Goal: Task Accomplishment & Management: Complete application form

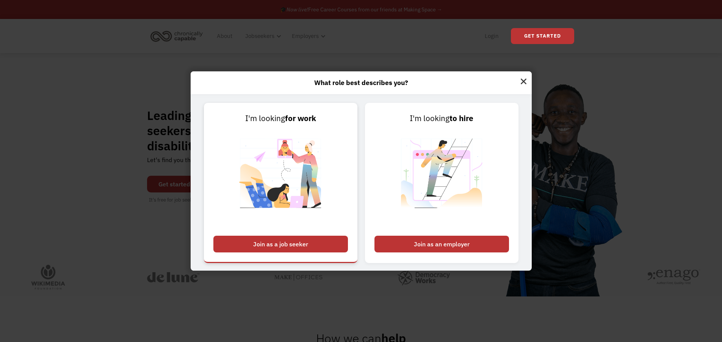
click at [308, 247] on div "Join as a job seeker" at bounding box center [280, 243] width 135 height 17
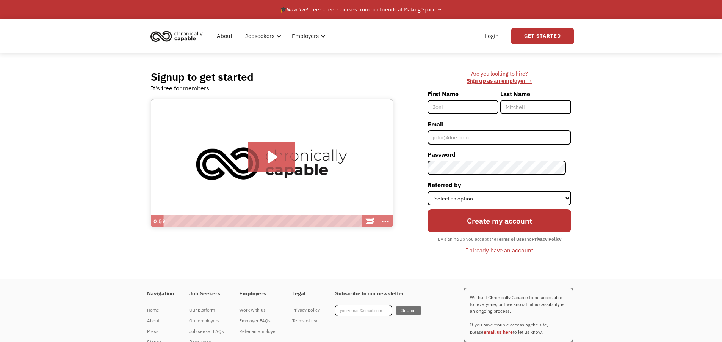
click at [467, 113] on input "First Name" at bounding box center [463, 107] width 71 height 14
type input "[PERSON_NAME]"
type input "Richer"
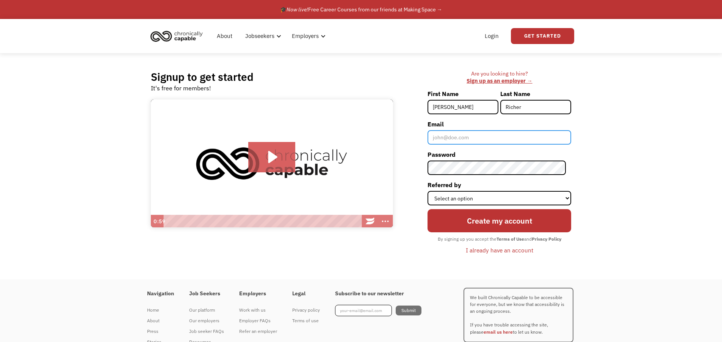
type input "[EMAIL_ADDRESS][DOMAIN_NAME]"
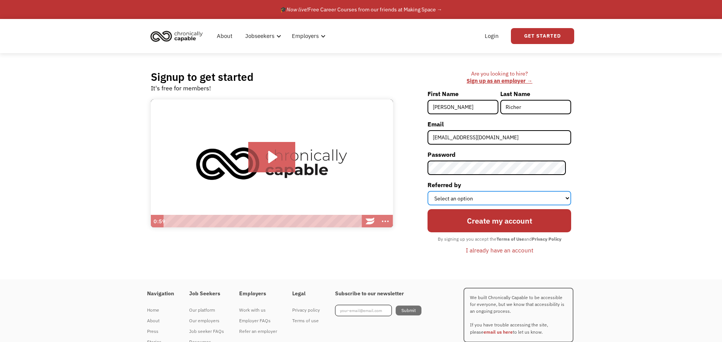
click at [477, 204] on select "Select an option Instagram Facebook Twitter Search Engine News Article Word of …" at bounding box center [500, 198] width 144 height 14
select select "Search Engine"
click at [433, 191] on select "Select an option Instagram Facebook Twitter Search Engine News Article Word of …" at bounding box center [500, 198] width 144 height 14
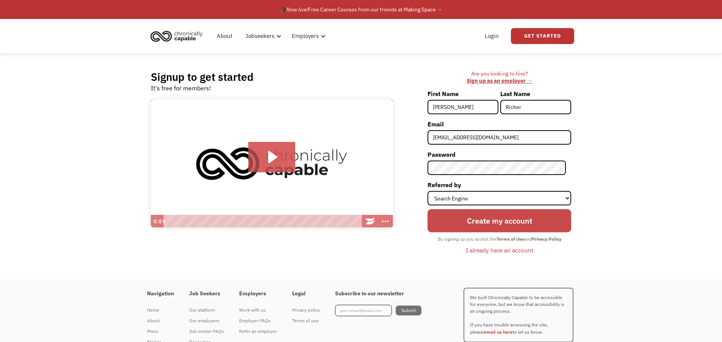
click at [489, 222] on input "Create my account" at bounding box center [500, 220] width 144 height 23
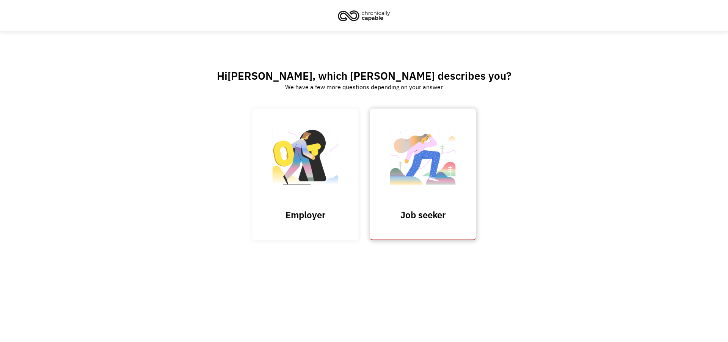
click at [441, 179] on img at bounding box center [423, 161] width 76 height 74
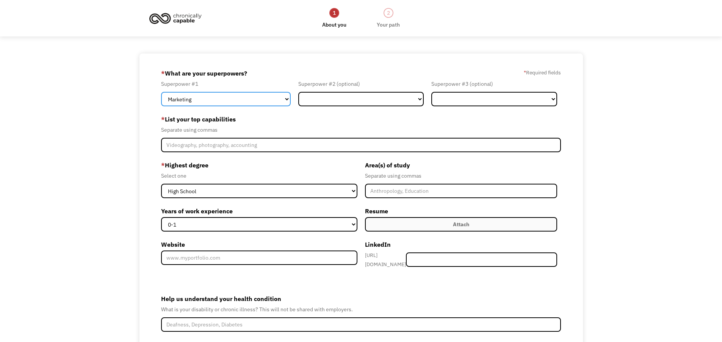
click at [282, 93] on select "Marketing Human Resources Finance Technology Operations Sales Industrial & Manu…" at bounding box center [226, 99] width 130 height 14
click at [161, 92] on select "Marketing Human Resources Finance Technology Operations Sales Industrial & Manu…" at bounding box center [226, 99] width 130 height 14
click at [279, 98] on select "Marketing Human Resources Finance Technology Operations Sales Industrial & Manu…" at bounding box center [226, 99] width 130 height 14
select select "Science & Education"
click at [161, 92] on select "Marketing Human Resources Finance Technology Operations Sales Industrial & Manu…" at bounding box center [226, 99] width 130 height 14
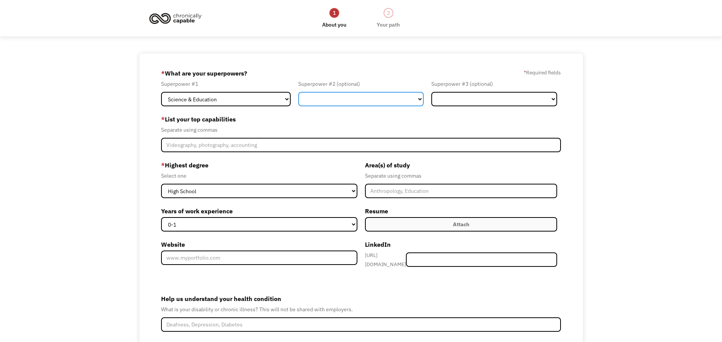
click at [331, 98] on select "Marketing Human Resources Finance Technology Operations Sales Industrial & Manu…" at bounding box center [361, 99] width 126 height 14
select select "Engineering & Construction"
click at [298, 92] on select "Marketing Human Resources Finance Technology Operations Sales Industrial & Manu…" at bounding box center [361, 99] width 126 height 14
click at [465, 90] on div "Superpower #3 (optional) Marketing Human Resources Finance Technology Operation…" at bounding box center [494, 92] width 133 height 27
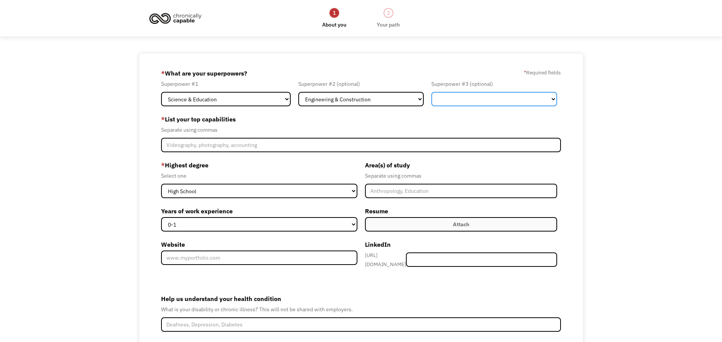
click at [467, 92] on select "Marketing Human Resources Finance Technology Operations Sales Industrial & Manu…" at bounding box center [494, 99] width 126 height 14
select select "Technology"
click at [431, 92] on select "Marketing Human Resources Finance Technology Operations Sales Industrial & Manu…" at bounding box center [494, 99] width 126 height 14
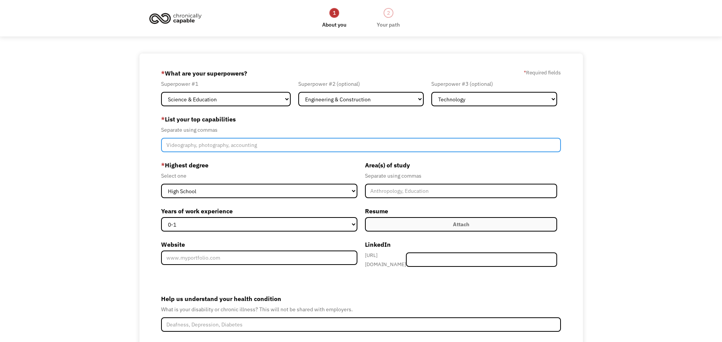
click at [204, 145] on input "Member-Create-Step1" at bounding box center [361, 145] width 400 height 14
type input "engineering, data science, data analytics,"
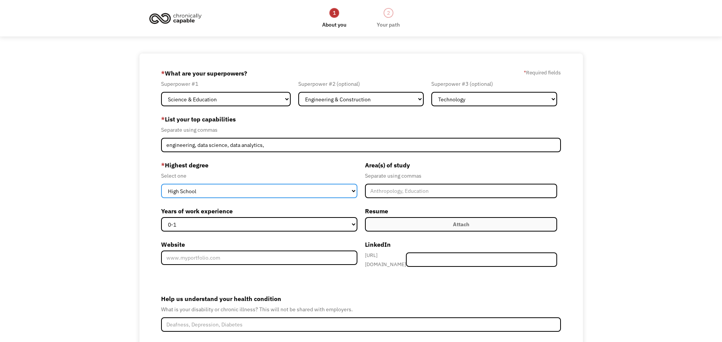
click at [233, 190] on select "High School Associates Bachelors Master's PhD" at bounding box center [259, 190] width 196 height 14
select select "bachelors"
click at [161, 183] on select "High School Associates Bachelors Master's PhD" at bounding box center [259, 190] width 196 height 14
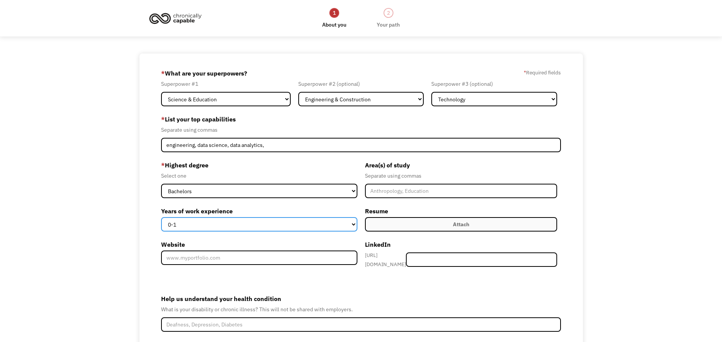
click at [199, 223] on select "0-1 2-4 5-10 11-15 15+" at bounding box center [259, 224] width 196 height 14
select select "5-10"
click at [161, 217] on select "0-1 2-4 5-10 11-15 15+" at bounding box center [259, 224] width 196 height 14
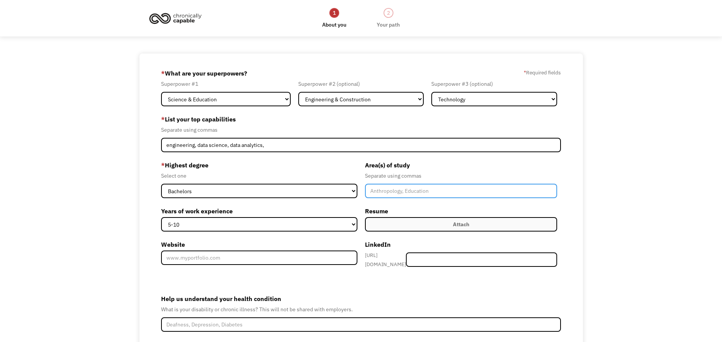
click at [447, 193] on input "Member-Create-Step1" at bounding box center [461, 190] width 193 height 14
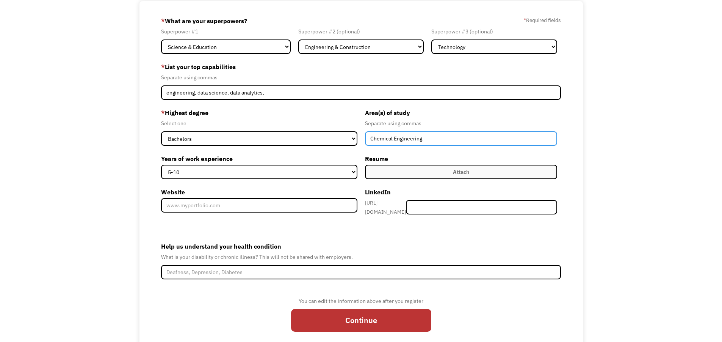
scroll to position [76, 0]
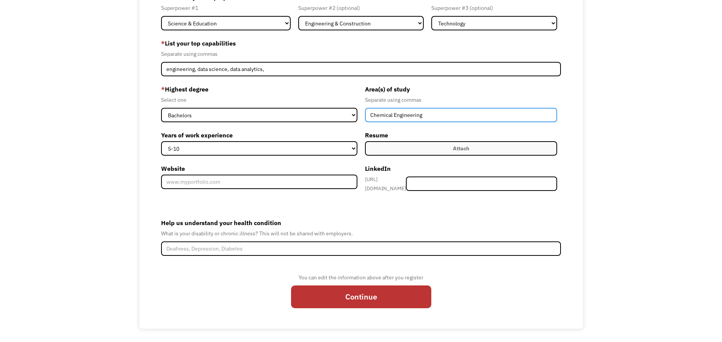
type input "Chemical Engineering"
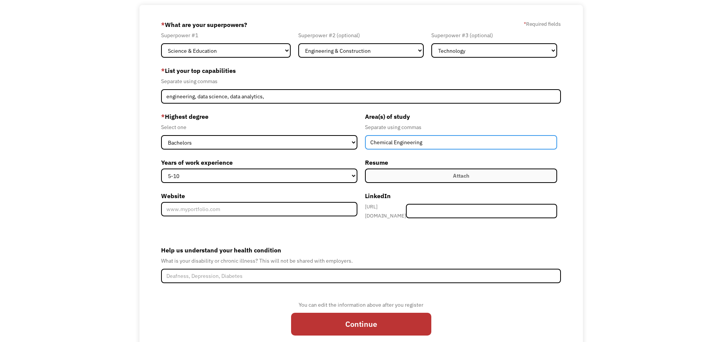
scroll to position [0, 0]
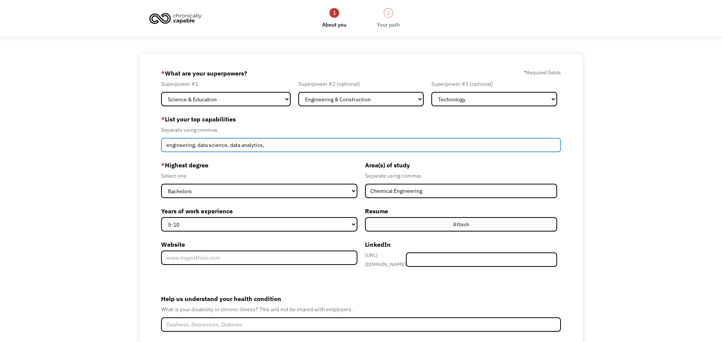
click at [301, 143] on input "engineering, data science, data analytics," at bounding box center [361, 145] width 400 height 14
type input "engineering, data science, data analytics, process improvement, quality improve…"
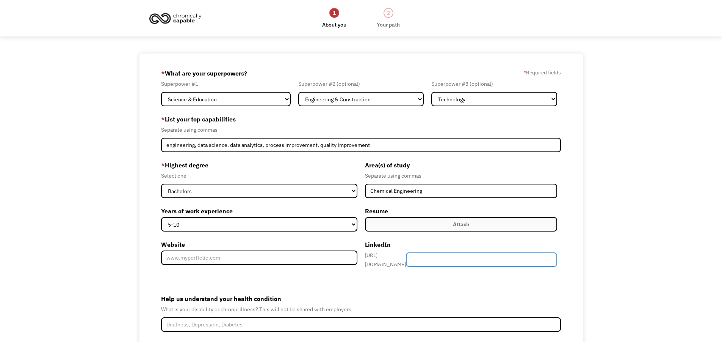
click at [449, 255] on input "Member-Create-Step1" at bounding box center [481, 259] width 151 height 14
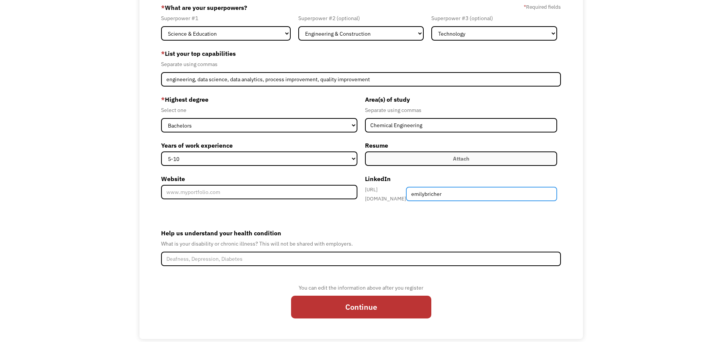
scroll to position [76, 0]
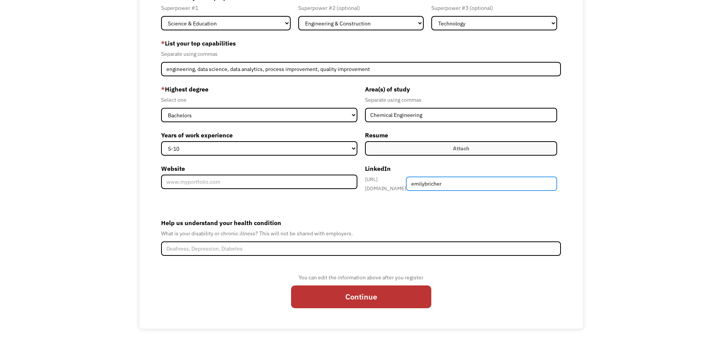
type input "emilybricher"
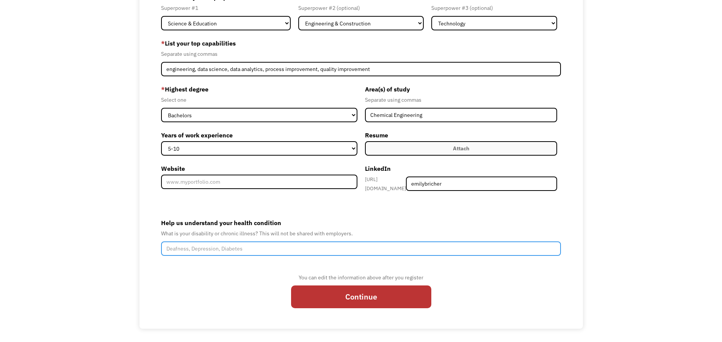
click at [246, 247] on input "Help us understand your health condition" at bounding box center [361, 248] width 400 height 14
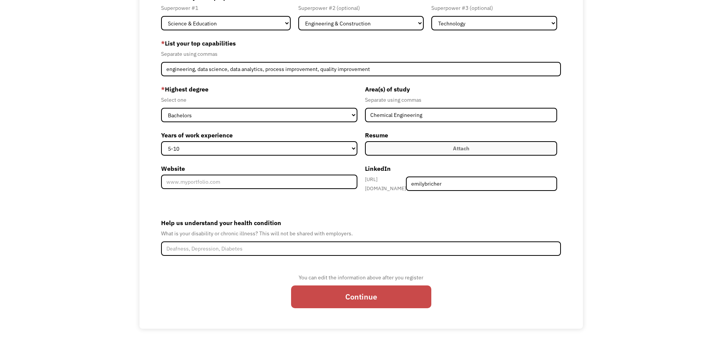
click at [362, 293] on input "Continue" at bounding box center [361, 296] width 140 height 23
type input "Please wait..."
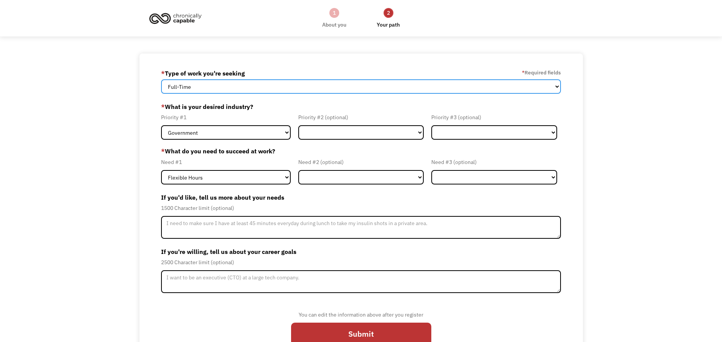
click at [263, 83] on select "Full-Time Part-Time Both Full-Time and Part-Time" at bounding box center [361, 86] width 400 height 14
select select "part-time"
click at [161, 79] on select "Full-Time Part-Time Both Full-Time and Part-Time" at bounding box center [361, 86] width 400 height 14
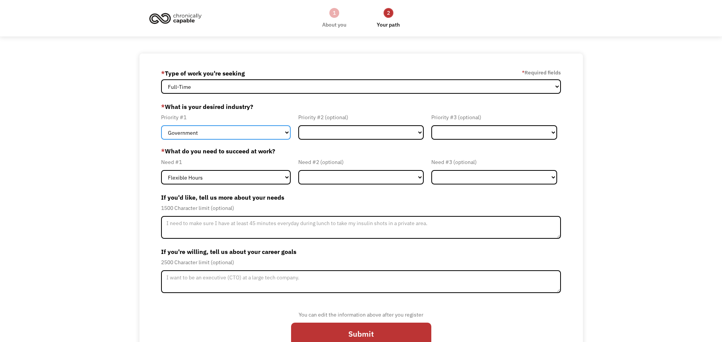
click at [274, 135] on select "Government Finance & Insurance Health & Social Care Tech & Engineering Creative…" at bounding box center [226, 132] width 130 height 14
select select "Tech & Engineering"
click at [161, 125] on select "Government Finance & Insurance Health & Social Care Tech & Engineering Creative…" at bounding box center [226, 132] width 130 height 14
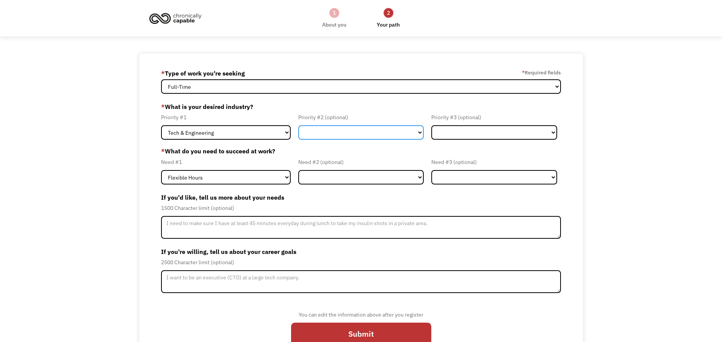
click at [354, 128] on select "Government Finance & Insurance Health & Social Care Tech & Engineering Creative…" at bounding box center [361, 132] width 126 height 14
click at [298, 125] on select "Government Finance & Insurance Health & Social Care Tech & Engineering Creative…" at bounding box center [361, 132] width 126 height 14
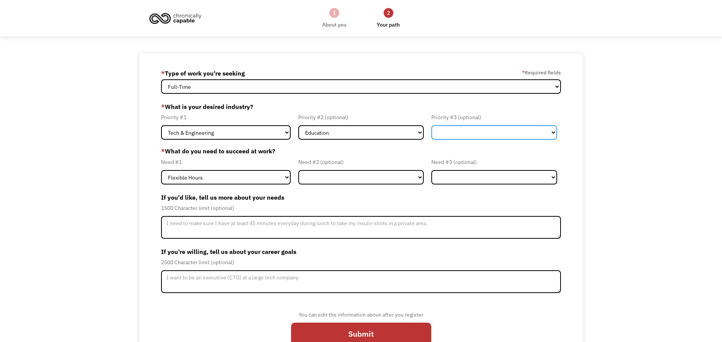
click at [453, 132] on select "Government Finance & Insurance Health & Social Care Tech & Engineering Creative…" at bounding box center [494, 132] width 126 height 14
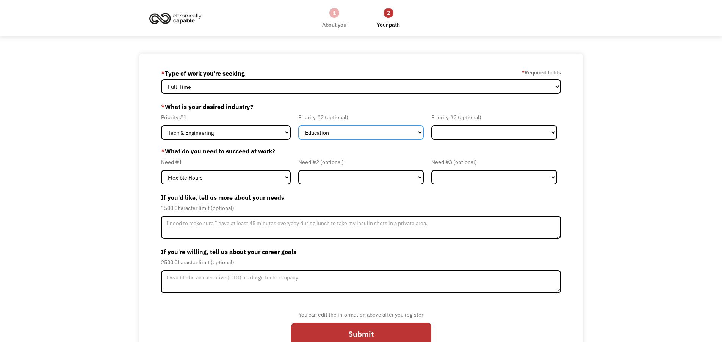
click at [401, 131] on select "Government Finance & Insurance Health & Social Care Tech & Engineering Creative…" at bounding box center [361, 132] width 126 height 14
select select "Health & Social Care"
click at [298, 125] on select "Government Finance & Insurance Health & Social Care Tech & Engineering Creative…" at bounding box center [361, 132] width 126 height 14
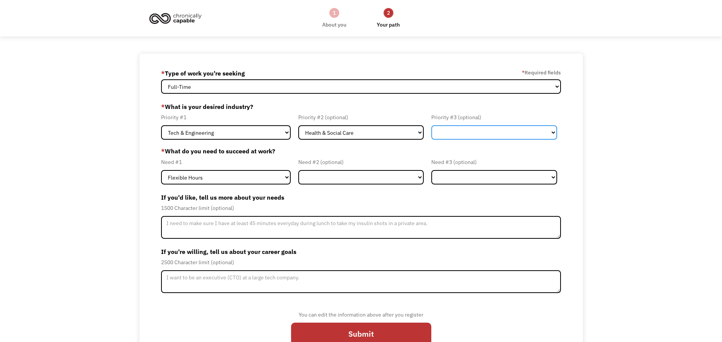
click at [475, 129] on select "Government Finance & Insurance Health & Social Care Tech & Engineering Creative…" at bounding box center [494, 132] width 126 height 14
select select "Administrative"
click at [431, 125] on select "Government Finance & Insurance Health & Social Care Tech & Engineering Creative…" at bounding box center [494, 132] width 126 height 14
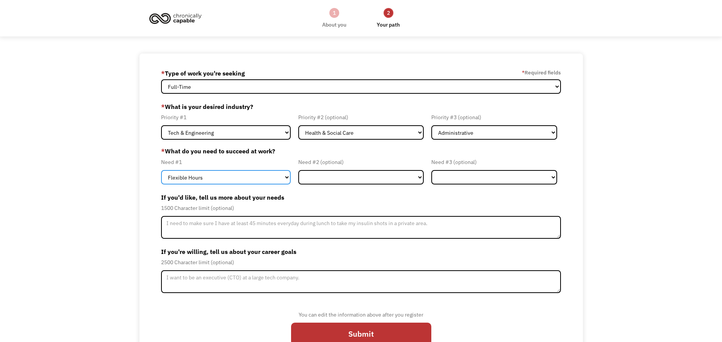
click at [231, 178] on select "Flexible Hours Remote Work Service Animal On-site Accommodations Visual Support…" at bounding box center [226, 177] width 130 height 14
click at [161, 170] on select "Flexible Hours Remote Work Service Animal On-site Accommodations Visual Support…" at bounding box center [226, 177] width 130 height 14
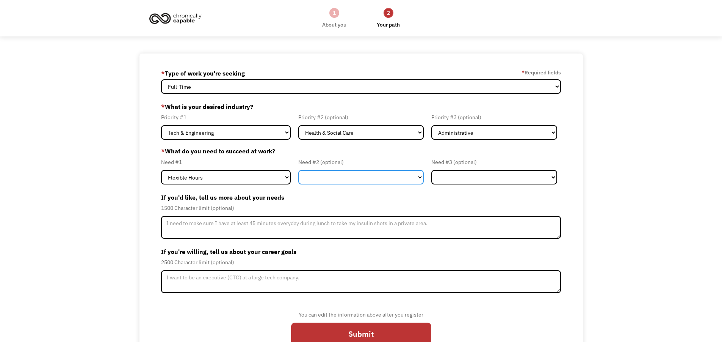
click at [344, 174] on select "Flexible Hours Remote Work Service Animal On-site Accommodations Visual Support…" at bounding box center [361, 177] width 126 height 14
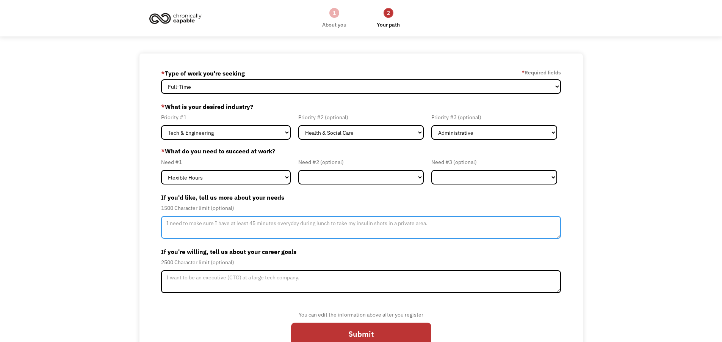
click at [252, 235] on textarea "Member-Update-Form-Step2" at bounding box center [361, 227] width 400 height 23
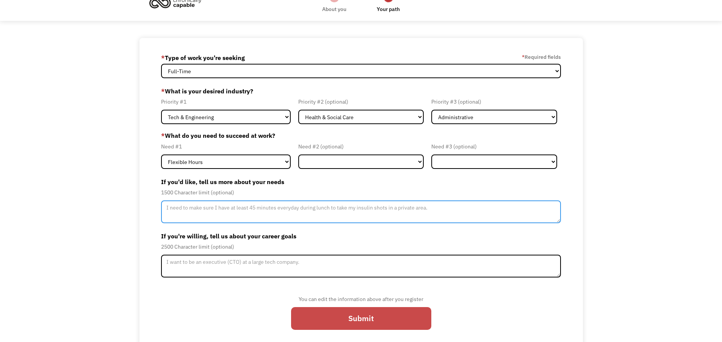
scroll to position [24, 0]
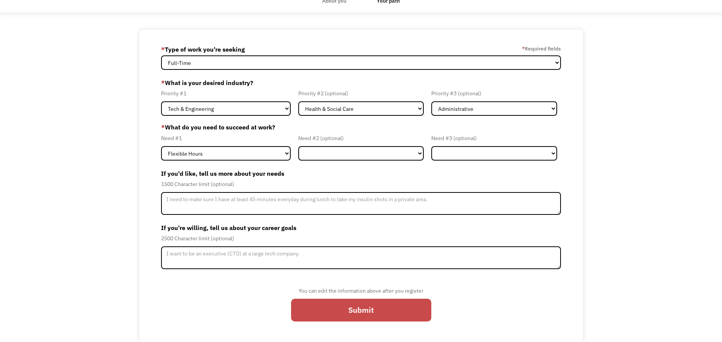
click at [368, 311] on input "Submit" at bounding box center [361, 309] width 140 height 23
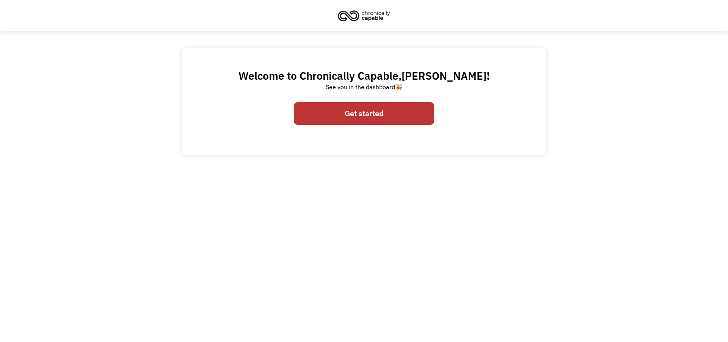
click at [354, 116] on link "Get started" at bounding box center [364, 113] width 140 height 23
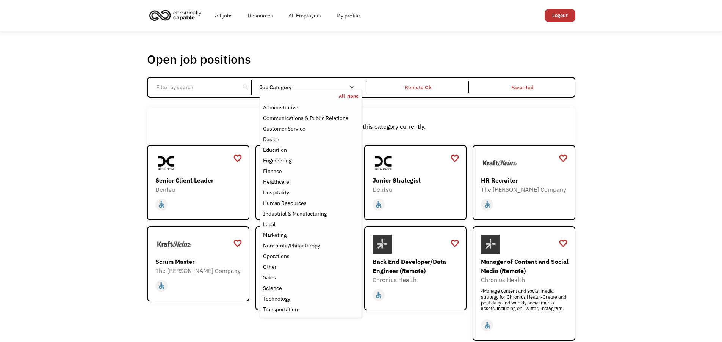
click at [275, 87] on div "Job Category" at bounding box center [311, 87] width 102 height 5
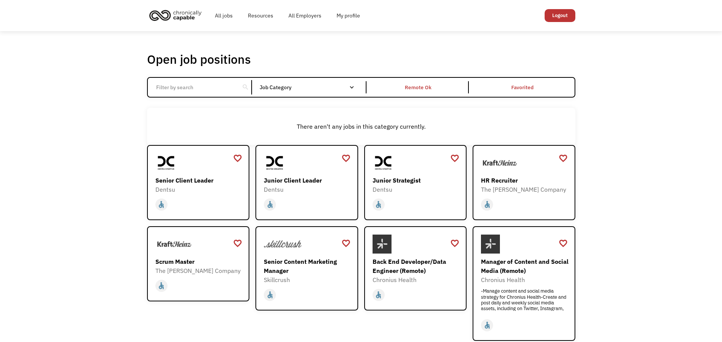
click at [275, 87] on div "Job Category" at bounding box center [311, 87] width 102 height 5
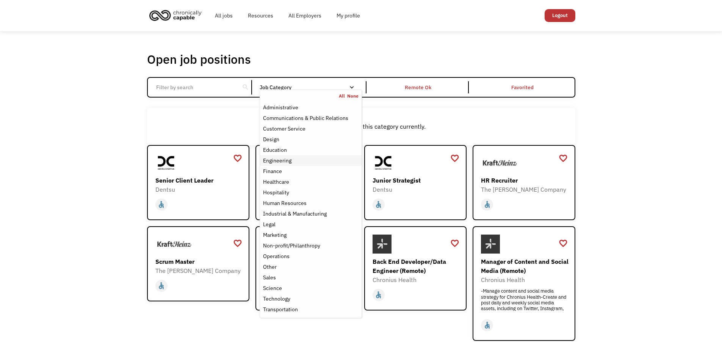
click at [313, 159] on div "Engineering" at bounding box center [310, 160] width 95 height 9
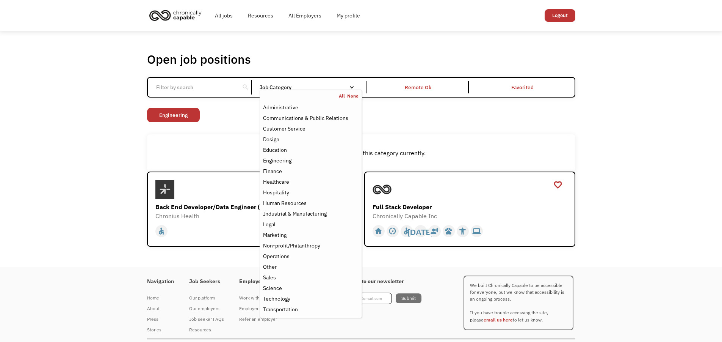
click at [343, 94] on link "All" at bounding box center [343, 96] width 8 height 6
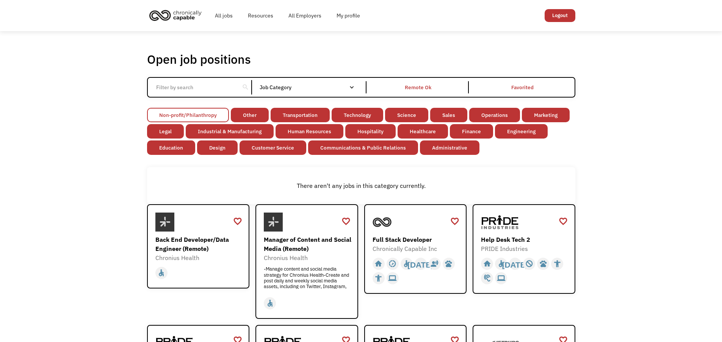
click at [197, 117] on link "Non-profit/Philanthropy" at bounding box center [188, 115] width 82 height 14
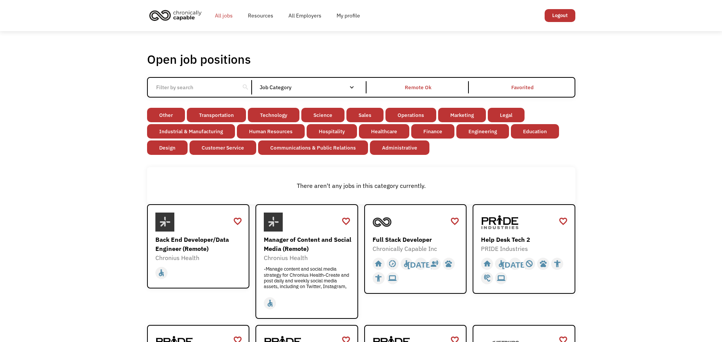
click at [232, 12] on link "All jobs" at bounding box center [223, 15] width 33 height 24
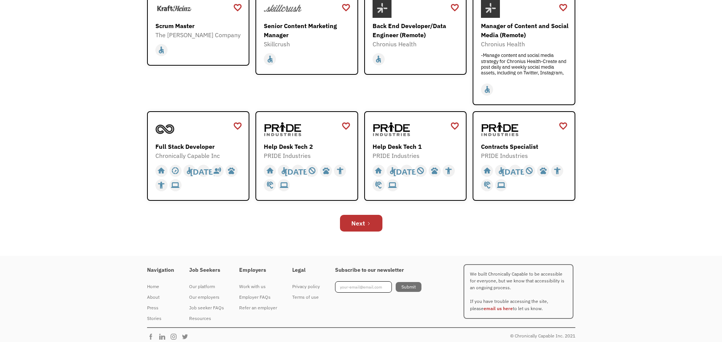
scroll to position [241, 0]
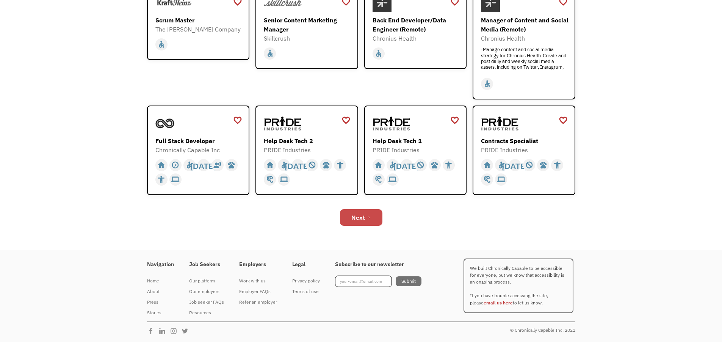
click at [358, 214] on div "Next" at bounding box center [358, 217] width 14 height 9
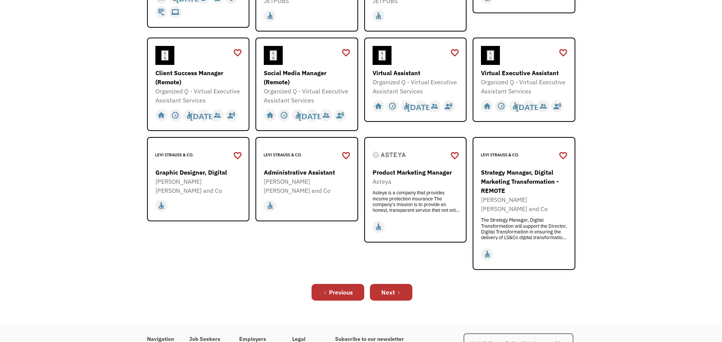
scroll to position [227, 0]
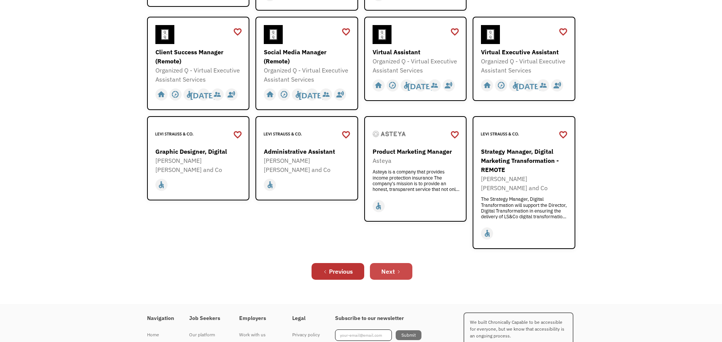
click at [392, 266] on div "Next" at bounding box center [388, 270] width 14 height 9
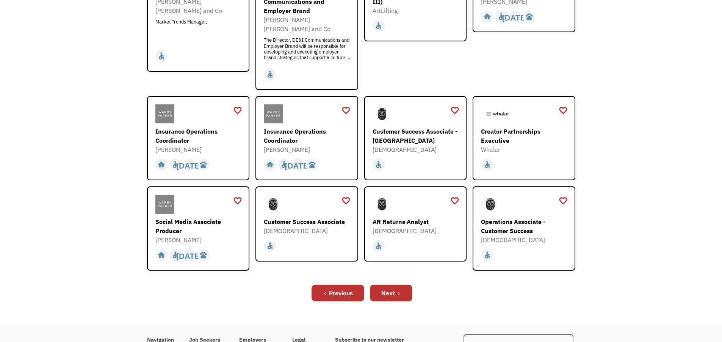
scroll to position [190, 0]
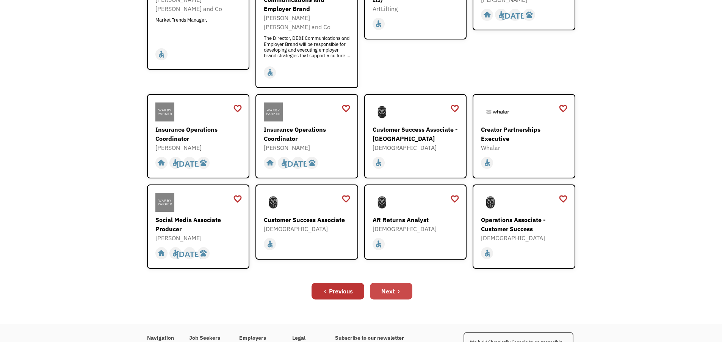
click at [389, 286] on div "Next" at bounding box center [388, 290] width 14 height 9
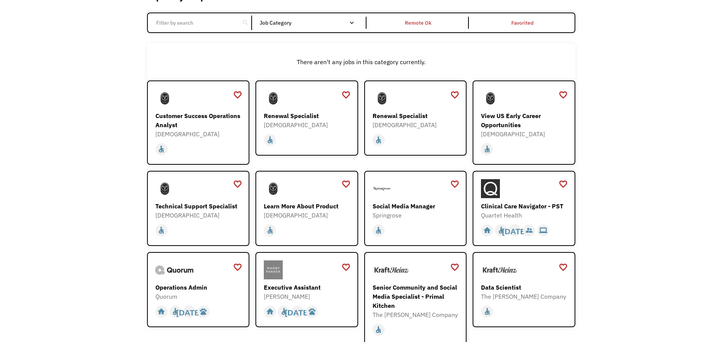
scroll to position [76, 0]
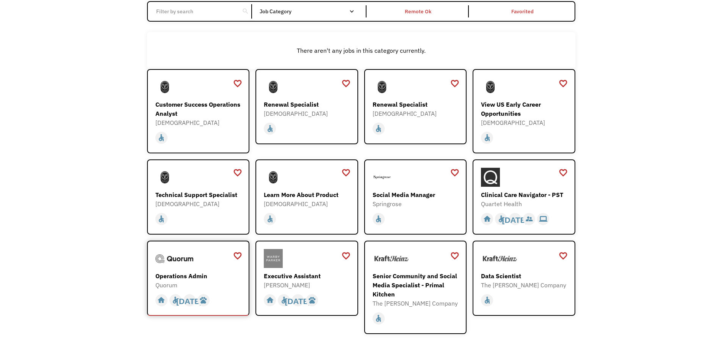
click at [202, 282] on div "Quorum" at bounding box center [199, 284] width 88 height 9
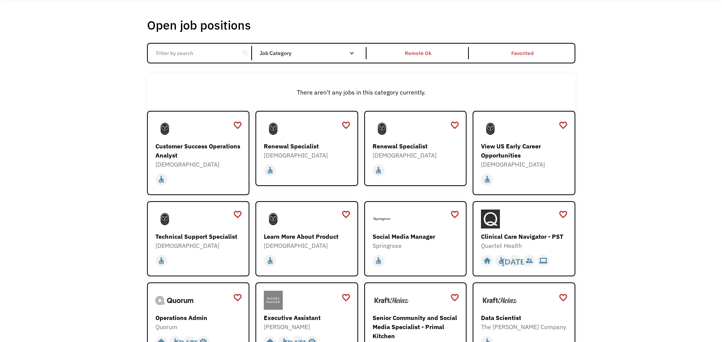
scroll to position [0, 0]
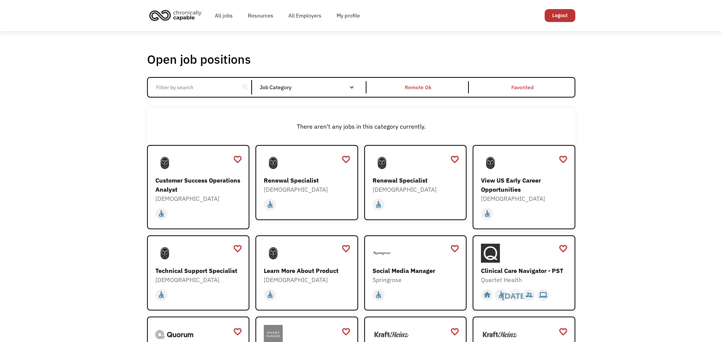
click at [182, 89] on input "Email Form" at bounding box center [194, 87] width 85 height 14
click at [185, 86] on input "Email Form" at bounding box center [194, 87] width 85 height 14
click input "Email Form" at bounding box center [0, 0] width 0 height 0
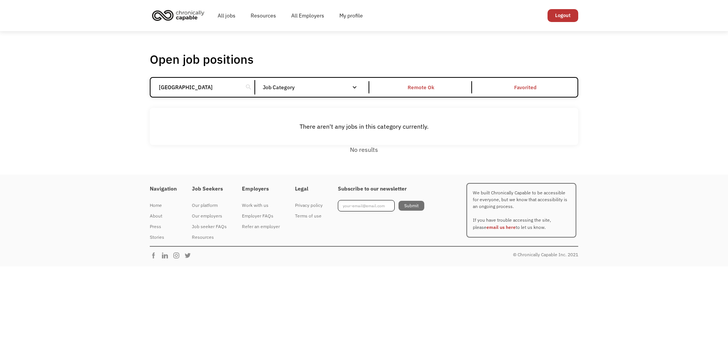
type input "houston"
click input "Email Form" at bounding box center [0, 0] width 0 height 0
click at [356, 13] on link "My profile" at bounding box center [351, 15] width 39 height 24
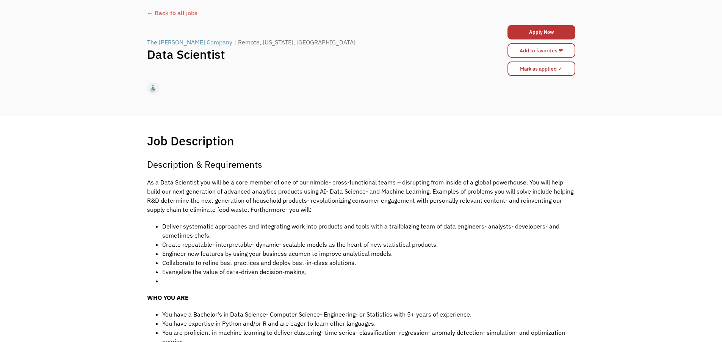
scroll to position [38, 0]
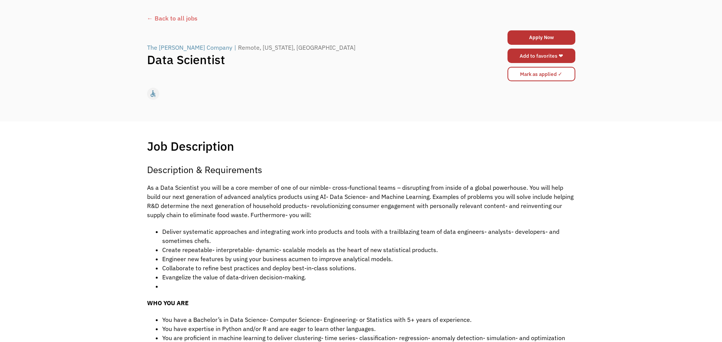
click at [567, 55] on link "Add to favorites ❤" at bounding box center [542, 56] width 68 height 14
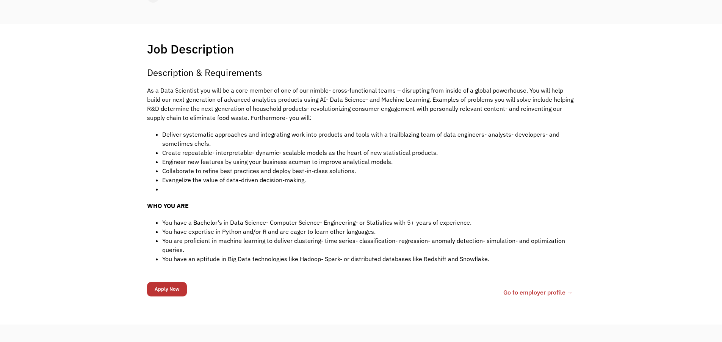
scroll to position [76, 0]
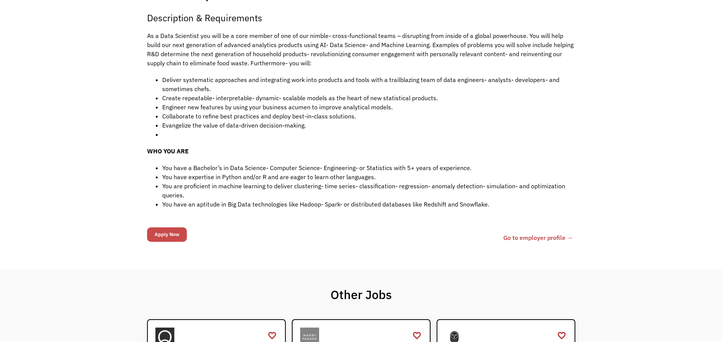
click at [157, 234] on input "Apply Now" at bounding box center [167, 234] width 40 height 14
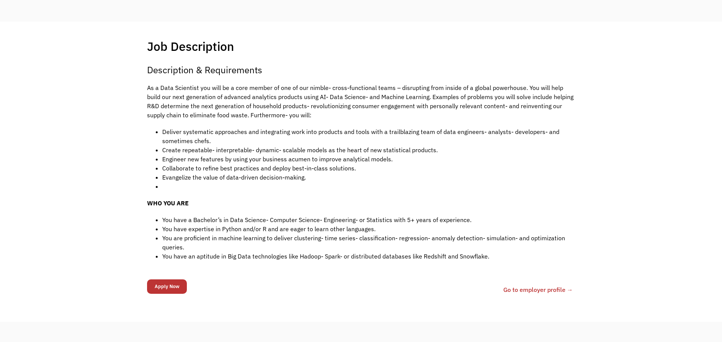
scroll to position [138, 0]
click at [537, 289] on link "Go to employer profile →" at bounding box center [538, 288] width 70 height 9
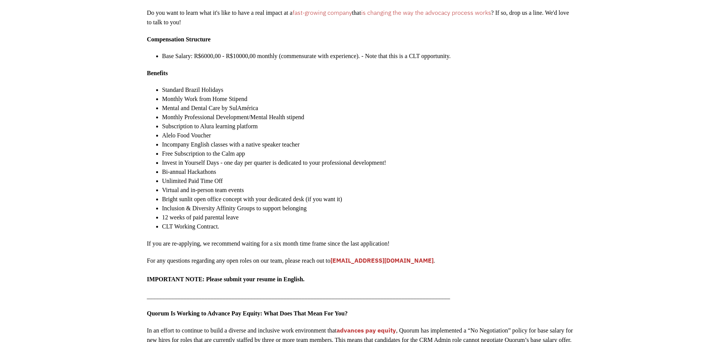
scroll to position [682, 0]
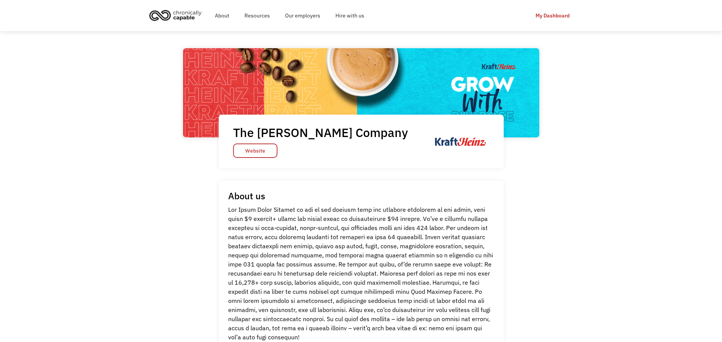
click at [353, 283] on p at bounding box center [361, 273] width 266 height 136
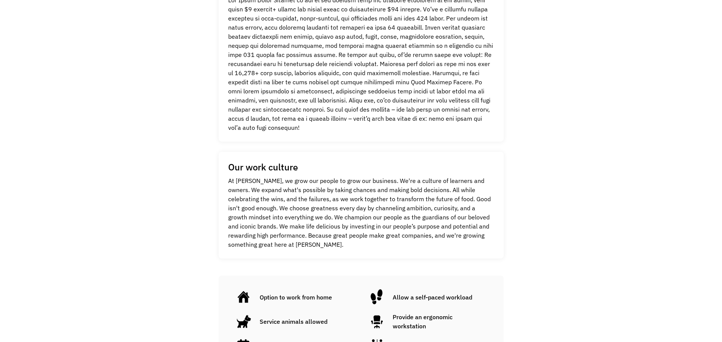
scroll to position [227, 0]
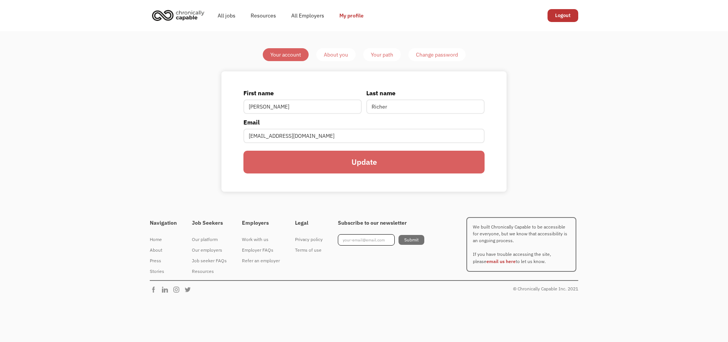
click at [340, 55] on div "About you" at bounding box center [336, 54] width 24 height 9
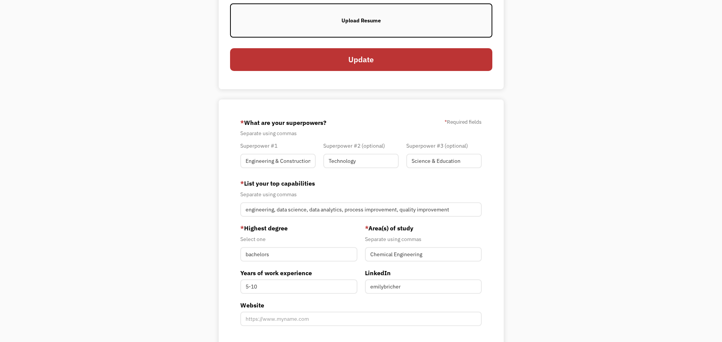
scroll to position [38, 0]
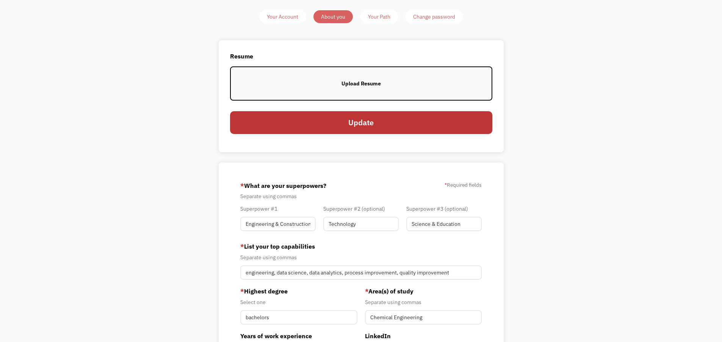
click at [379, 14] on div "Your Path" at bounding box center [379, 16] width 22 height 9
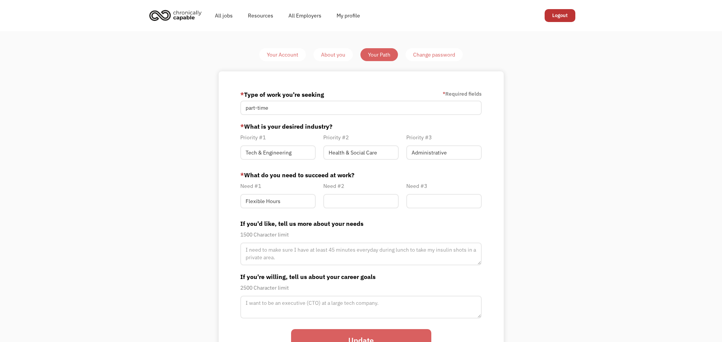
click at [166, 17] on img "home" at bounding box center [175, 15] width 57 height 17
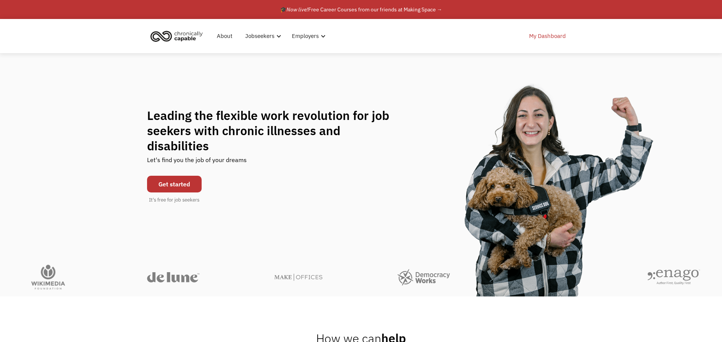
click at [557, 38] on link "My Dashboard" at bounding box center [548, 36] width 46 height 24
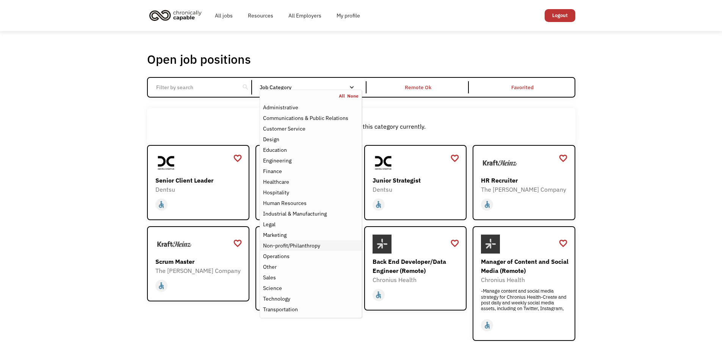
click at [323, 247] on div "Non-profit/Philanthropy" at bounding box center [310, 245] width 95 height 9
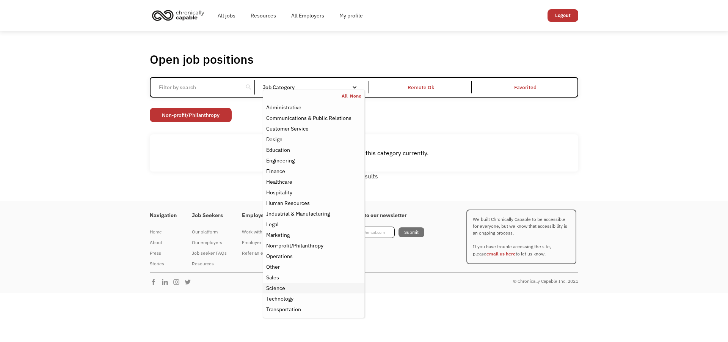
click at [309, 289] on div "Science" at bounding box center [313, 287] width 95 height 9
click at [218, 117] on link "Non-profit/Philanthropy" at bounding box center [191, 115] width 82 height 14
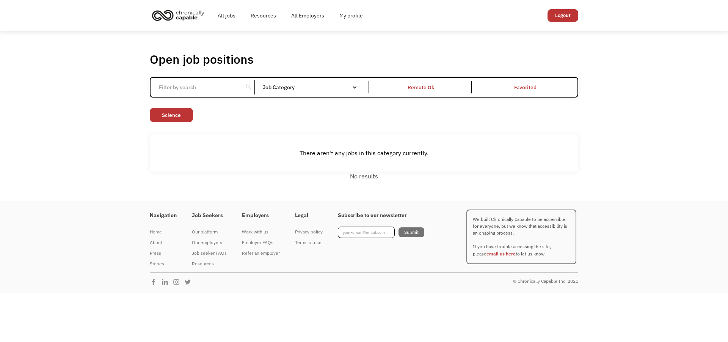
click at [345, 141] on div "There aren't any jobs in this category currently." at bounding box center [364, 152] width 428 height 37
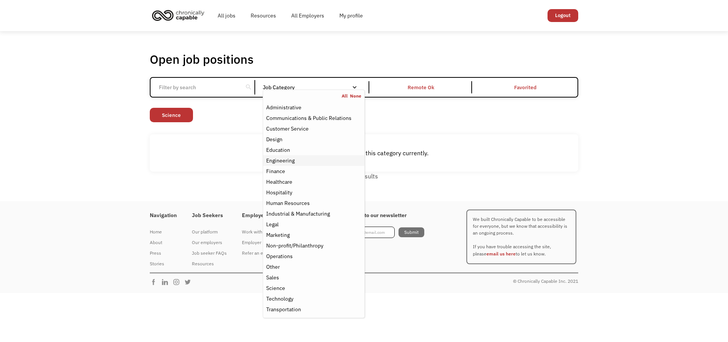
click at [323, 161] on div "Engineering" at bounding box center [313, 160] width 95 height 9
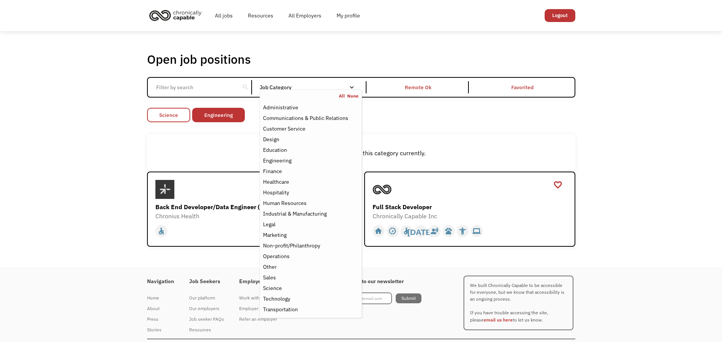
click at [171, 117] on link "Science" at bounding box center [168, 115] width 43 height 14
click at [290, 89] on div "Job Category" at bounding box center [311, 87] width 102 height 5
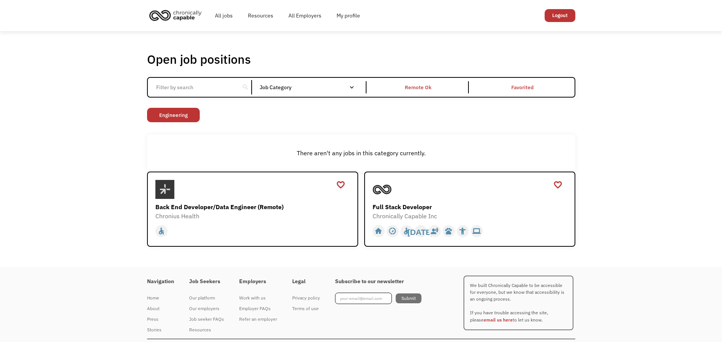
click at [290, 89] on div "Job Category" at bounding box center [311, 87] width 102 height 5
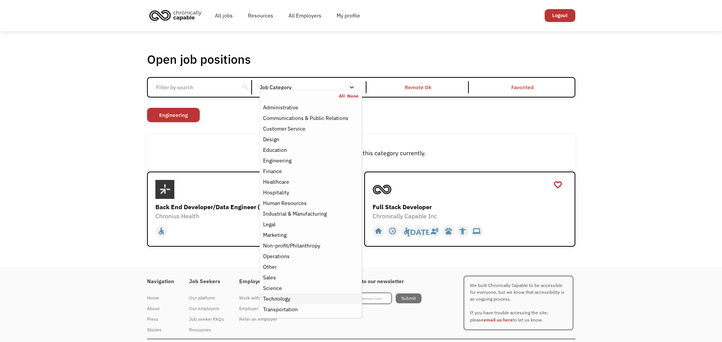
click at [327, 298] on div "Technology" at bounding box center [310, 298] width 95 height 9
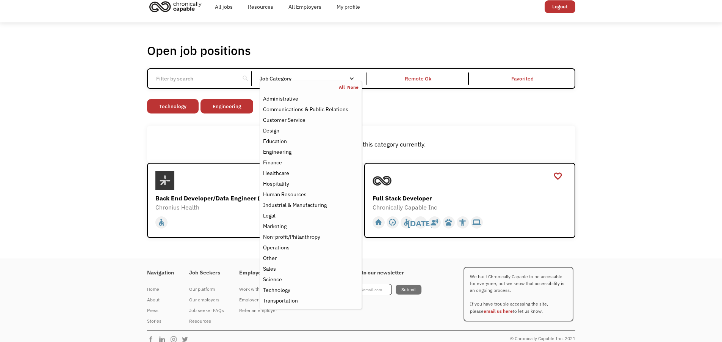
scroll to position [17, 0]
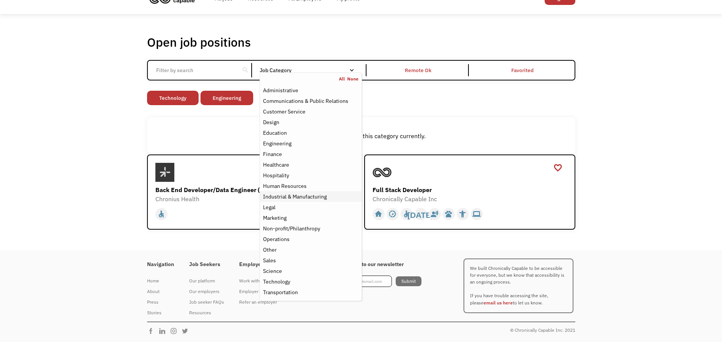
click at [315, 195] on div "Industrial & Manufacturing" at bounding box center [295, 196] width 64 height 9
click at [315, 141] on div "Engineering" at bounding box center [310, 143] width 95 height 9
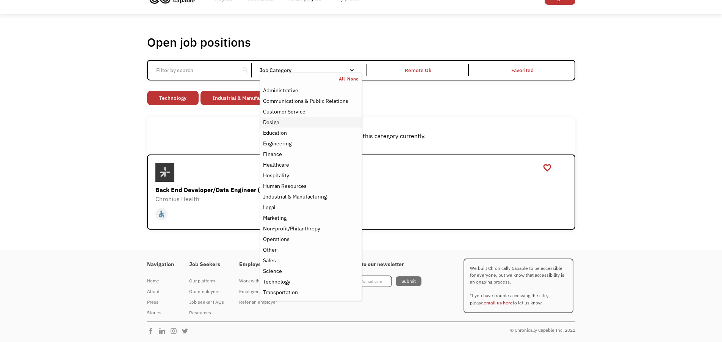
click at [317, 125] on div "Design" at bounding box center [310, 122] width 95 height 9
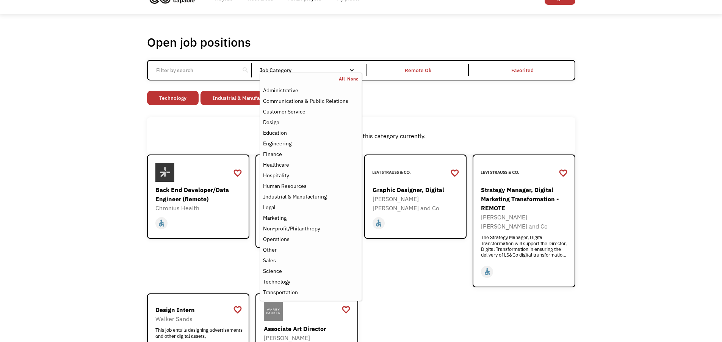
click at [614, 298] on div "Open job positions You have X liked items Search search Filter by category Admi…" at bounding box center [361, 216] width 722 height 405
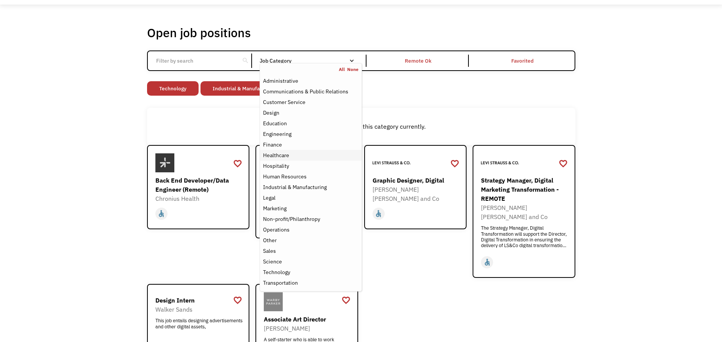
scroll to position [38, 0]
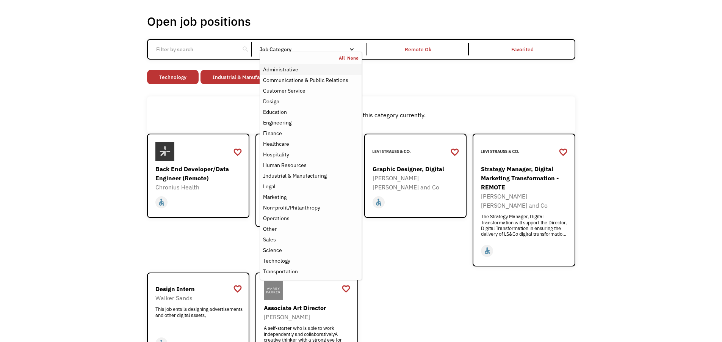
click at [305, 69] on div "Administrative" at bounding box center [310, 69] width 95 height 9
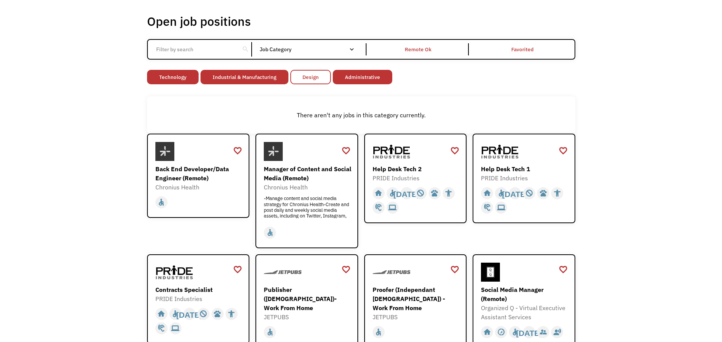
click at [301, 83] on link "Design" at bounding box center [310, 77] width 41 height 14
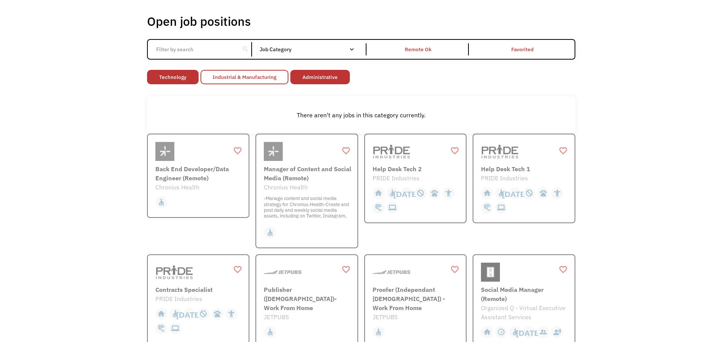
click at [246, 79] on link "Industrial & Manufacturing" at bounding box center [245, 77] width 88 height 14
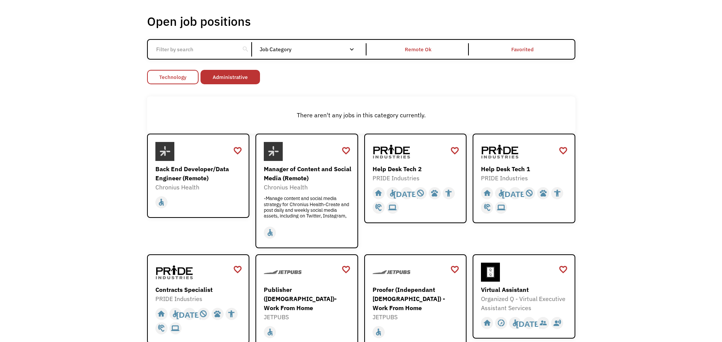
click at [163, 78] on link "Technology" at bounding box center [173, 77] width 52 height 14
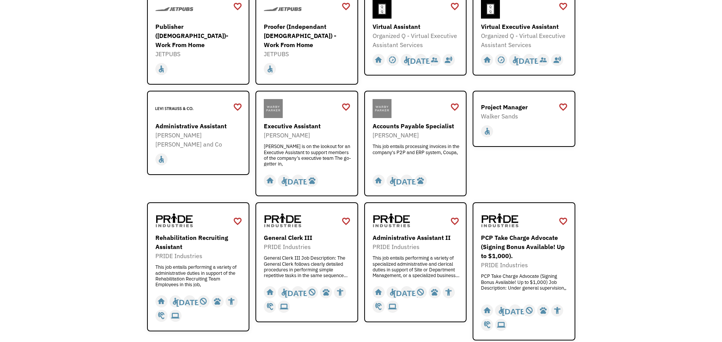
scroll to position [73, 0]
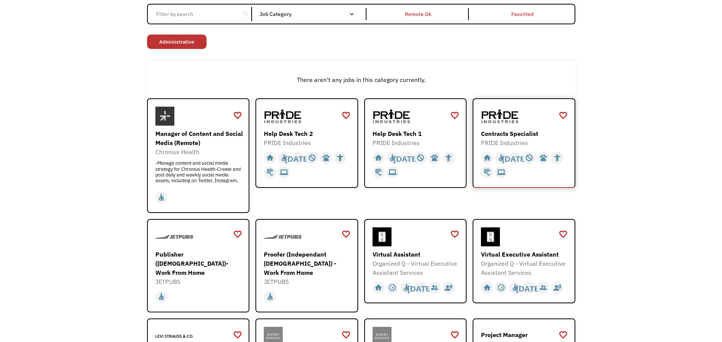
click at [519, 130] on div "Contracts Specialist" at bounding box center [525, 133] width 88 height 9
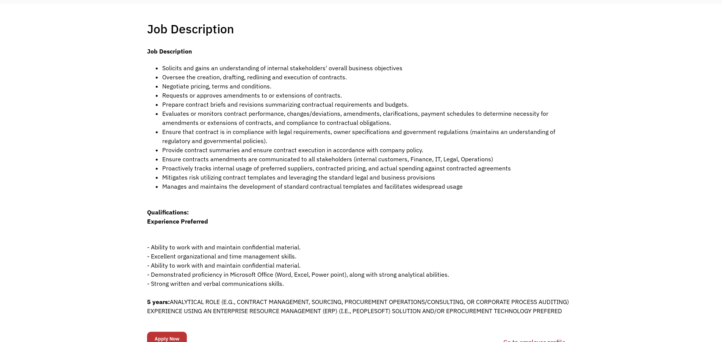
scroll to position [190, 0]
